Goal: Task Accomplishment & Management: Use online tool/utility

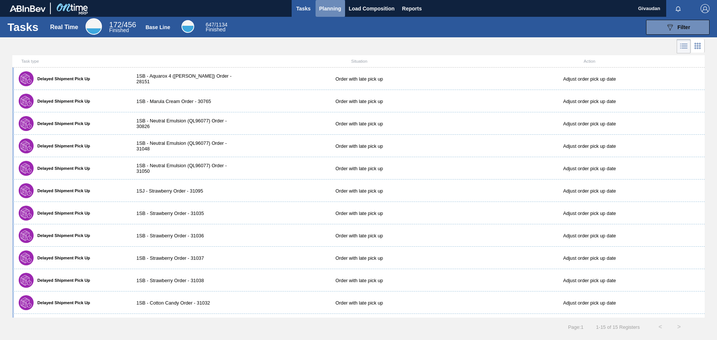
click at [333, 8] on span "Planning" at bounding box center [330, 8] width 22 height 9
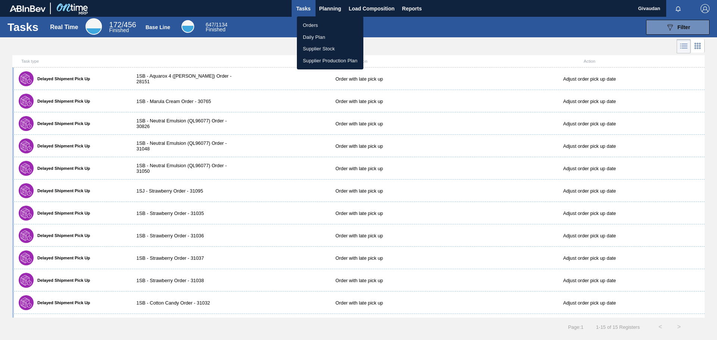
click at [315, 21] on li "Orders" at bounding box center [330, 25] width 66 height 12
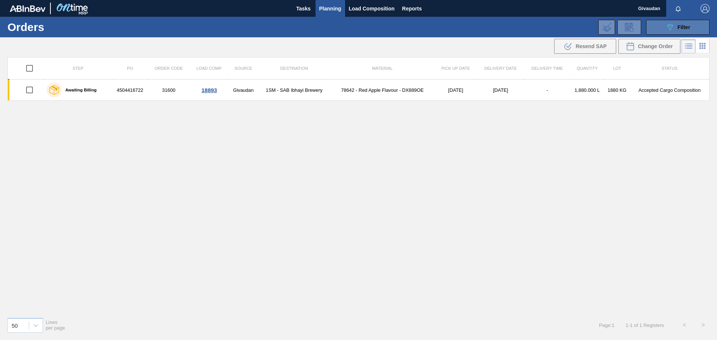
click at [665, 26] on icon "089F7B8B-B2A5-4AFE-B5C0-19BA573D28AC" at bounding box center [669, 27] width 9 height 9
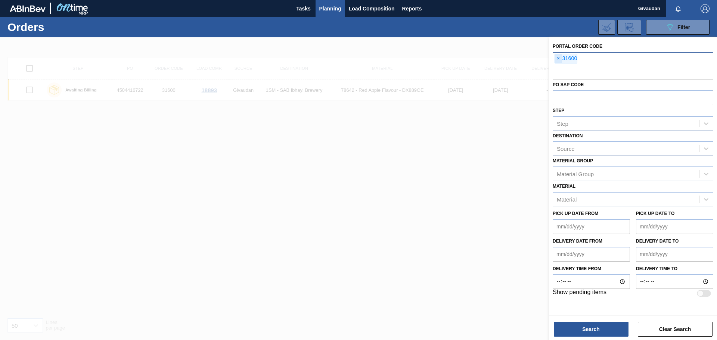
click at [558, 56] on span "×" at bounding box center [558, 58] width 7 height 9
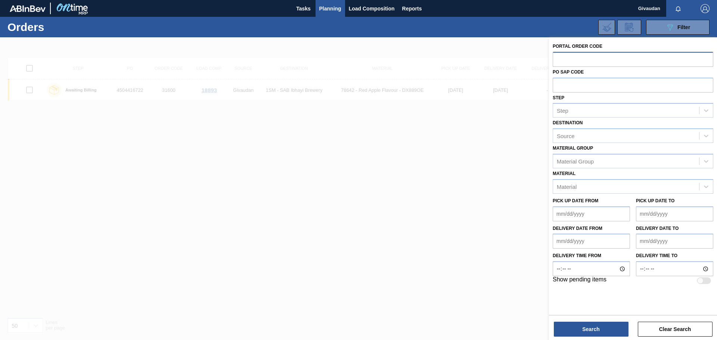
paste input "31664"
type input "31664"
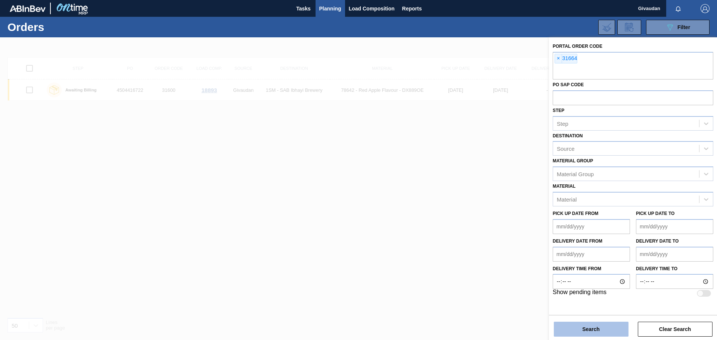
click at [592, 328] on button "Search" at bounding box center [591, 329] width 75 height 15
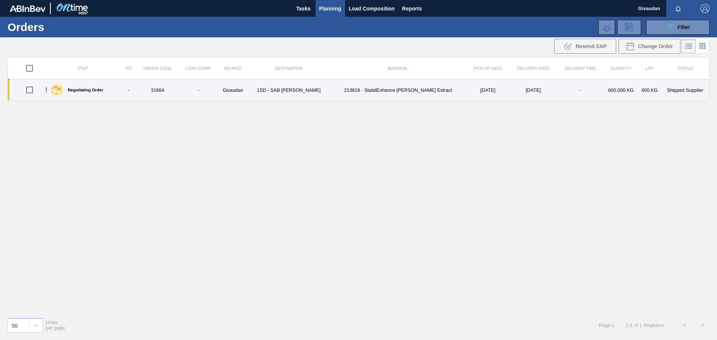
click at [215, 93] on td "-" at bounding box center [198, 90] width 39 height 21
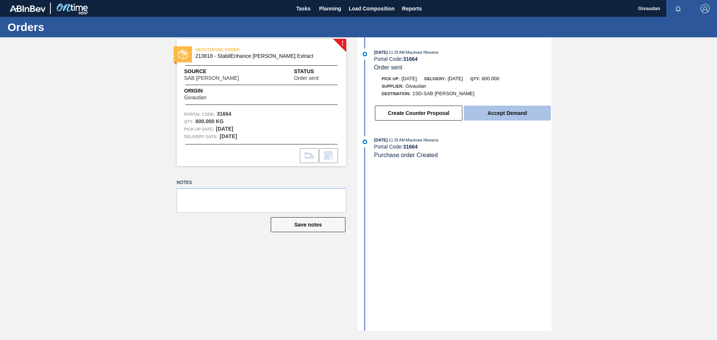
click at [498, 114] on button "Accept Demand" at bounding box center [507, 113] width 87 height 15
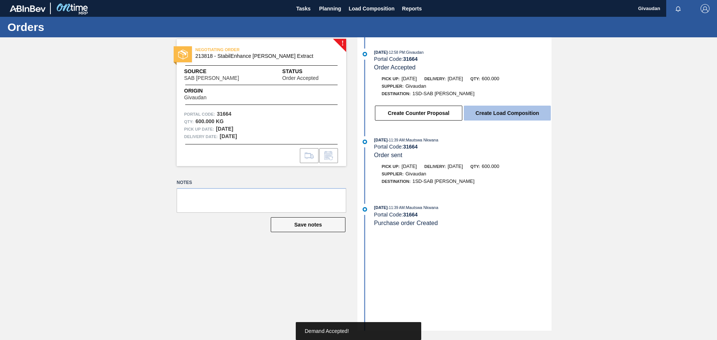
click at [502, 113] on button "Create Load Composition" at bounding box center [507, 113] width 87 height 15
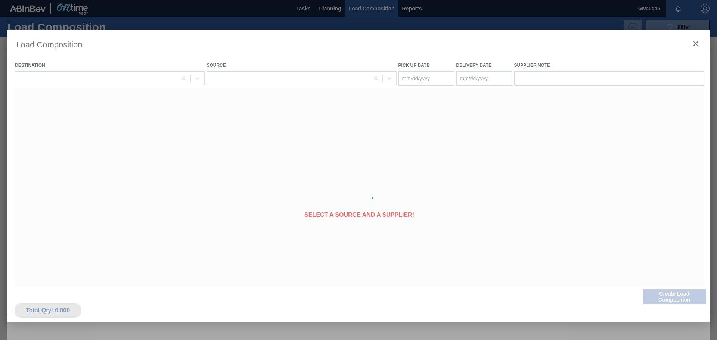
type Date "[DATE]"
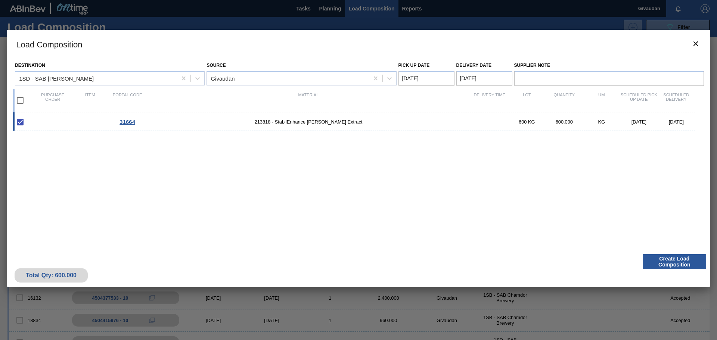
click at [179, 124] on span "213818 - StabilEnhance [PERSON_NAME] Extract" at bounding box center [308, 122] width 325 height 6
click at [19, 121] on input "checkbox" at bounding box center [20, 122] width 16 height 16
click at [21, 122] on input "checkbox" at bounding box center [20, 122] width 16 height 16
click at [19, 122] on input "checkbox" at bounding box center [20, 122] width 16 height 16
checkbox input "false"
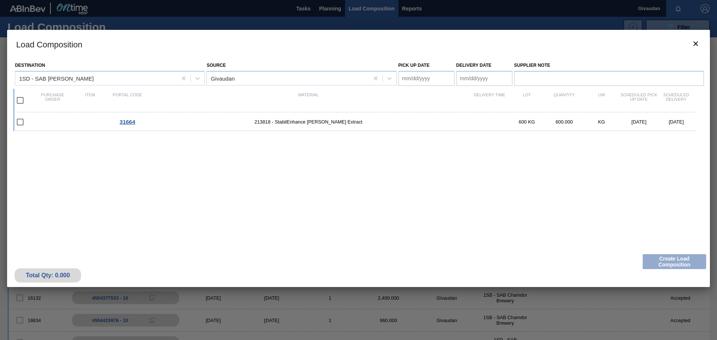
click at [21, 102] on input "checkbox" at bounding box center [20, 101] width 16 height 16
checkbox input "true"
type Date "[DATE]"
checkbox input "true"
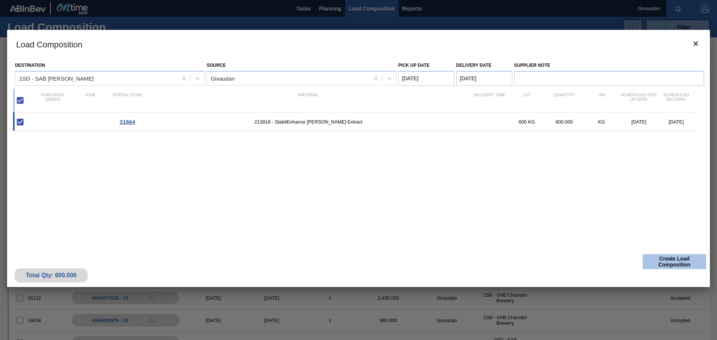
click at [673, 259] on button "Create Load Composition" at bounding box center [674, 261] width 63 height 15
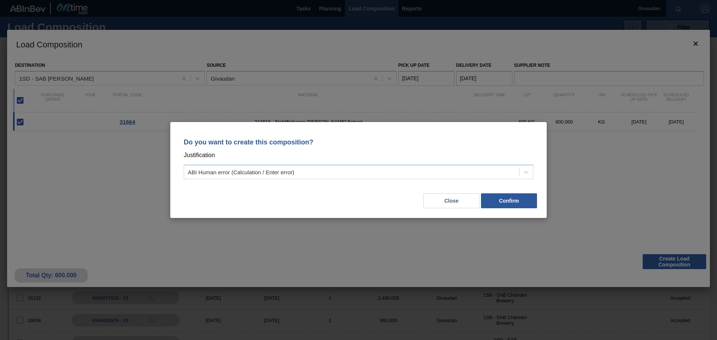
click at [322, 164] on div "Do you want to create this composition? Justification ABI Human error (Calculat…" at bounding box center [358, 157] width 359 height 53
click at [309, 165] on div "ABI Human error (Calculation / Enter error)" at bounding box center [359, 172] width 350 height 15
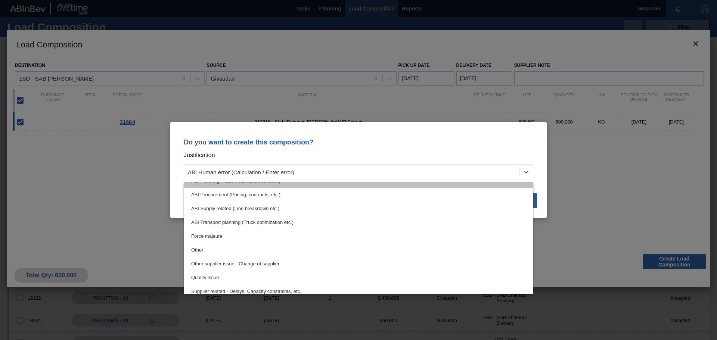
scroll to position [140, 0]
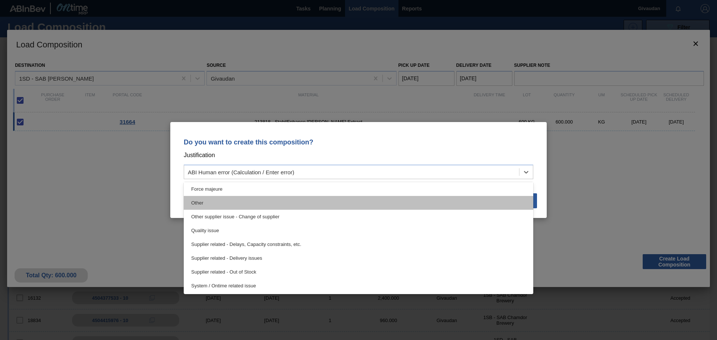
click at [268, 205] on div "Other" at bounding box center [359, 203] width 350 height 14
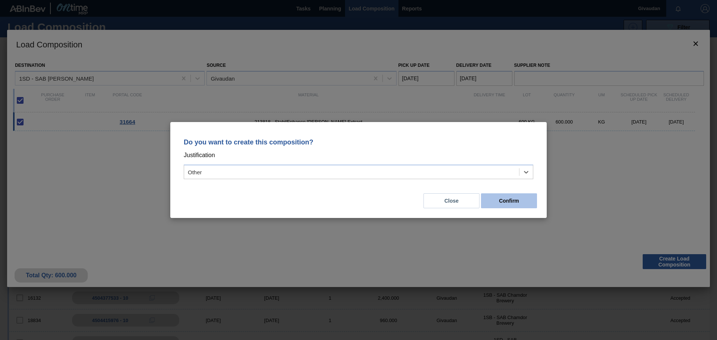
click at [503, 204] on button "Confirm" at bounding box center [509, 200] width 56 height 15
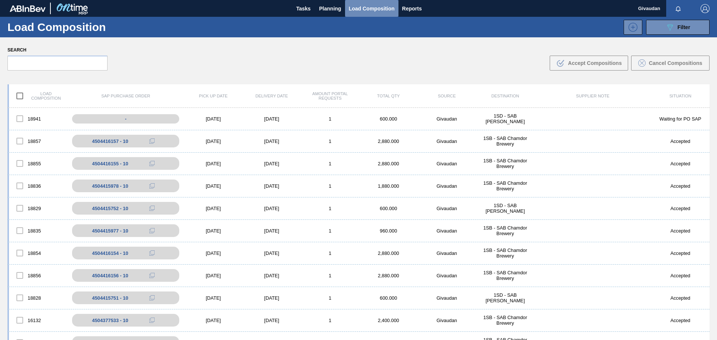
click at [378, 6] on span "Load Composition" at bounding box center [372, 8] width 46 height 9
click at [317, 6] on button "Planning" at bounding box center [331, 8] width 30 height 17
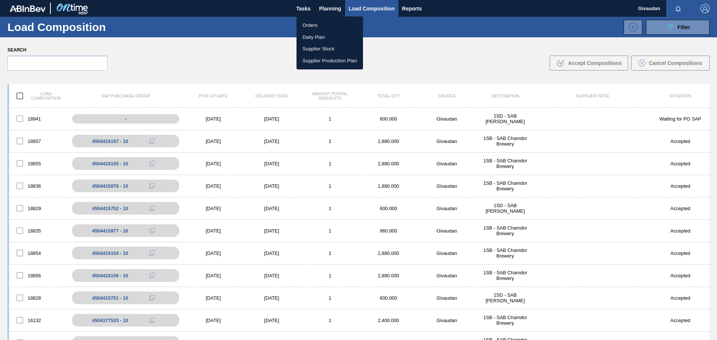
click at [315, 25] on li "Orders" at bounding box center [330, 25] width 66 height 12
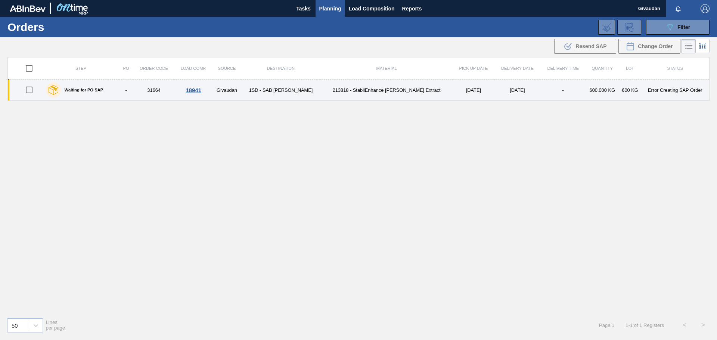
click at [181, 91] on div "18941" at bounding box center [194, 90] width 36 height 6
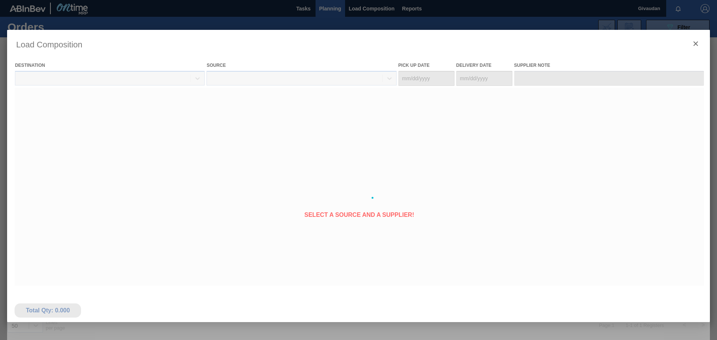
type Date "[DATE]"
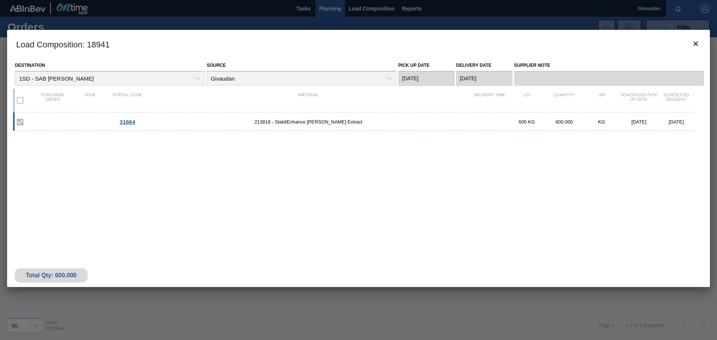
click at [17, 98] on label at bounding box center [20, 101] width 16 height 16
click at [20, 102] on label at bounding box center [20, 101] width 16 height 16
click at [126, 121] on span "31664" at bounding box center [128, 122] width 16 height 6
